Goal: Find specific page/section: Find specific page/section

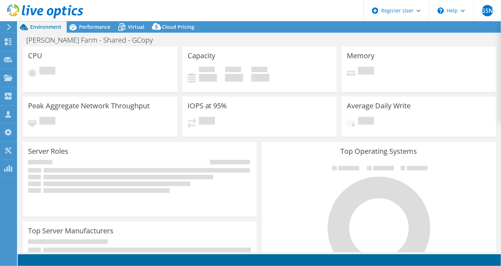
select select "[GEOGRAPHIC_DATA]"
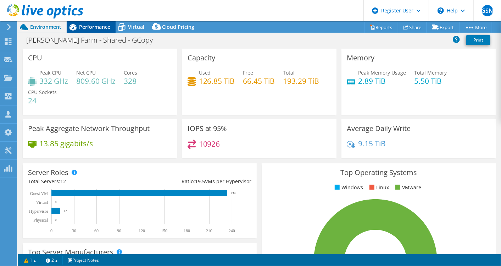
click at [86, 26] on span "Performance" at bounding box center [94, 26] width 31 height 7
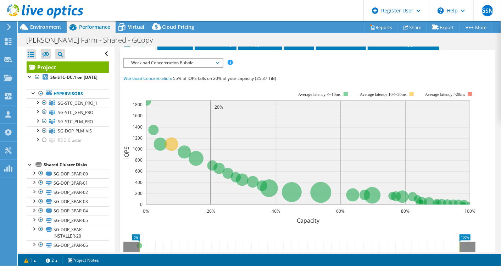
scroll to position [158, 0]
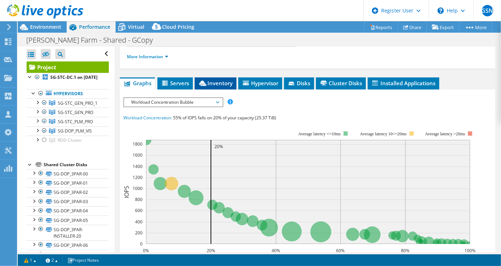
click at [226, 81] on span "Inventory" at bounding box center [215, 82] width 35 height 7
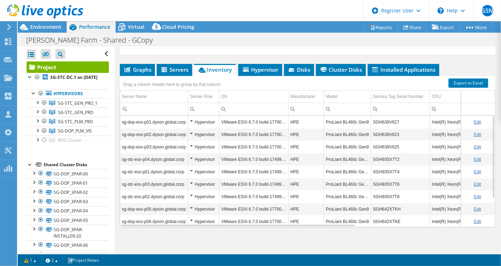
scroll to position [39, 0]
